Goal: Register for event/course

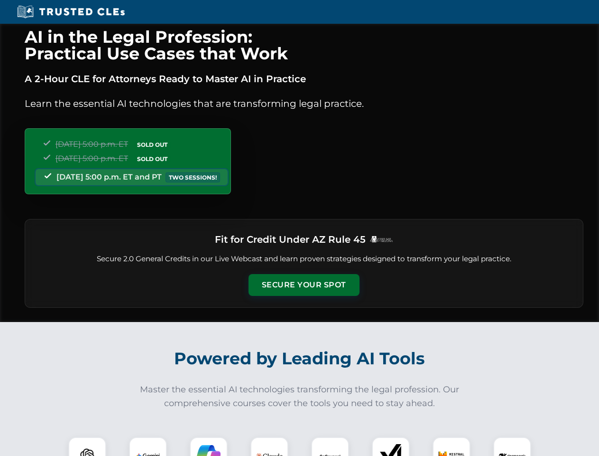
click at [304, 285] on button "Secure Your Spot" at bounding box center [304, 285] width 111 height 22
click at [87, 446] on img at bounding box center [88, 456] width 28 height 28
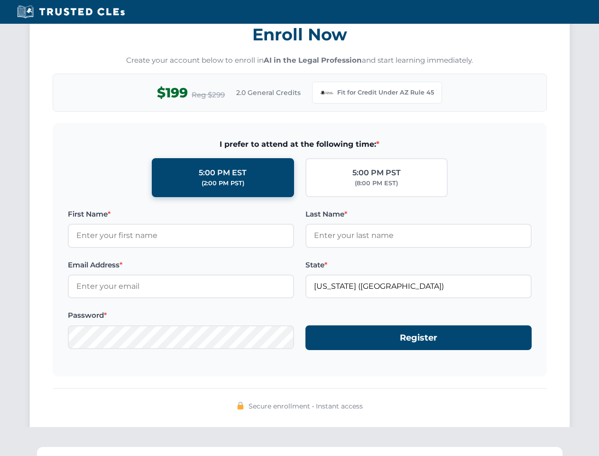
scroll to position [925, 0]
